Goal: Find specific page/section

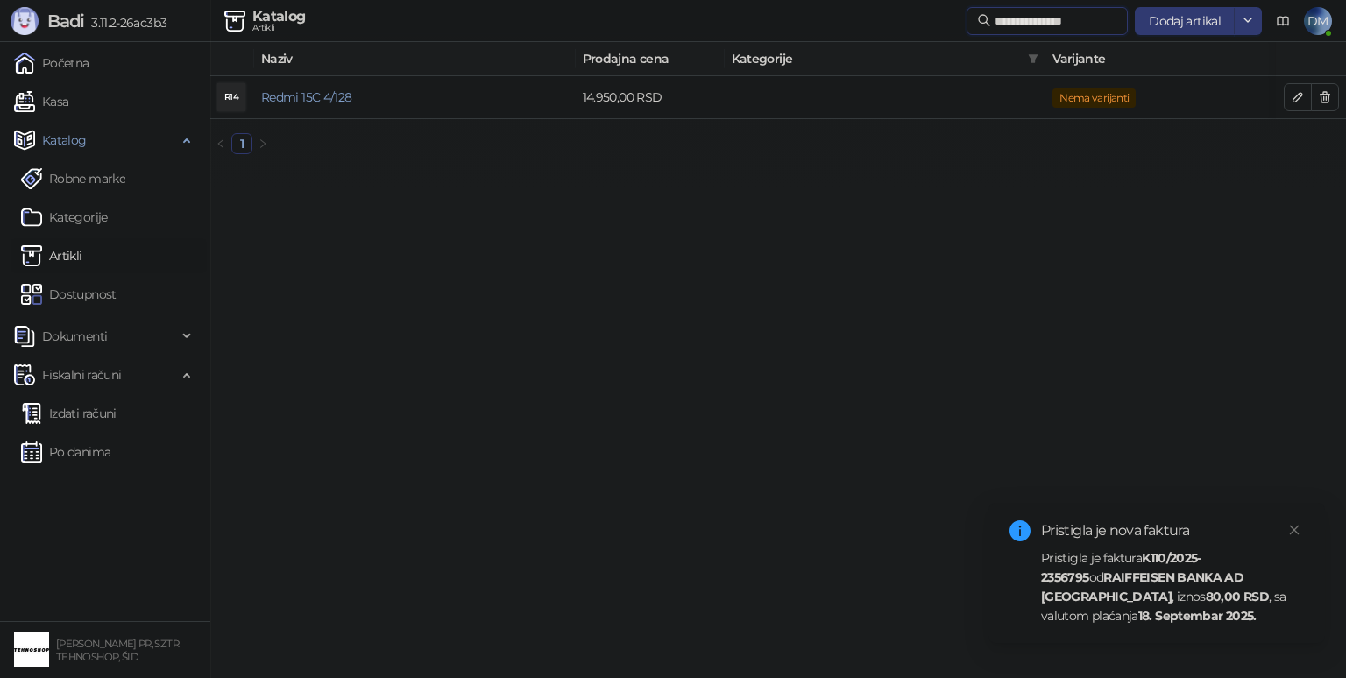
drag, startPoint x: 0, startPoint y: 0, endPoint x: 768, endPoint y: 56, distance: 770.5
click at [815, 53] on div "**********" at bounding box center [778, 84] width 1136 height 168
type input "**********"
